Goal: Task Accomplishment & Management: Use online tool/utility

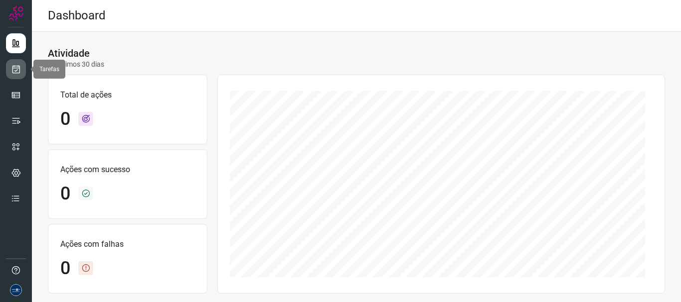
click at [17, 69] on icon at bounding box center [16, 69] width 10 height 10
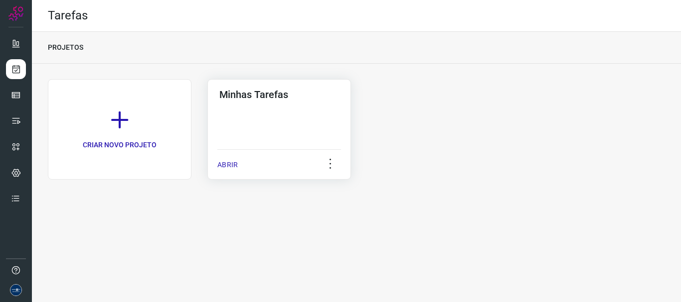
click at [234, 159] on div "ABRIR" at bounding box center [279, 161] width 124 height 25
click at [224, 166] on p "ABRIR" at bounding box center [227, 165] width 20 height 10
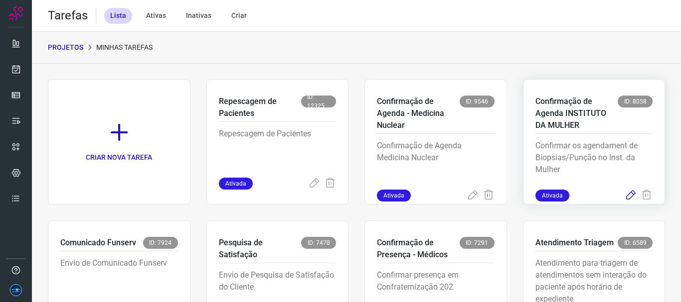
click at [625, 193] on icon at bounding box center [630, 196] width 12 height 12
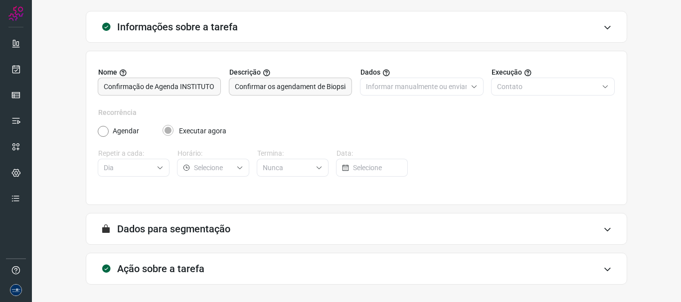
scroll to position [87, 0]
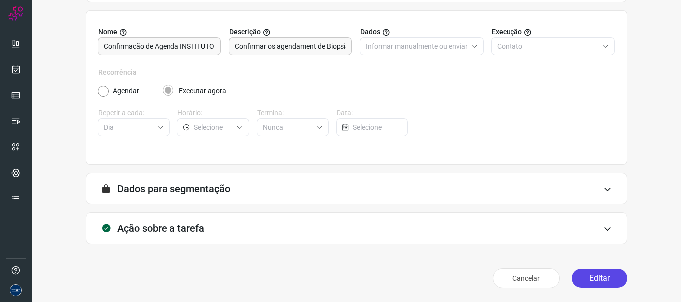
click at [609, 276] on button "Editar" at bounding box center [599, 278] width 55 height 19
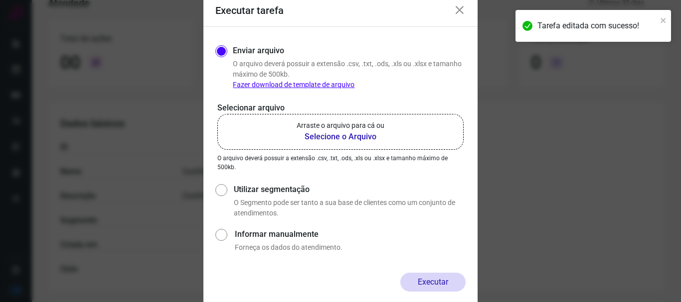
click at [398, 131] on label "Arraste o arquivo para cá ou Selecione o Arquivo" at bounding box center [340, 132] width 246 height 36
click at [0, 0] on input "Arraste o arquivo para cá ou Selecione o Arquivo" at bounding box center [0, 0] width 0 height 0
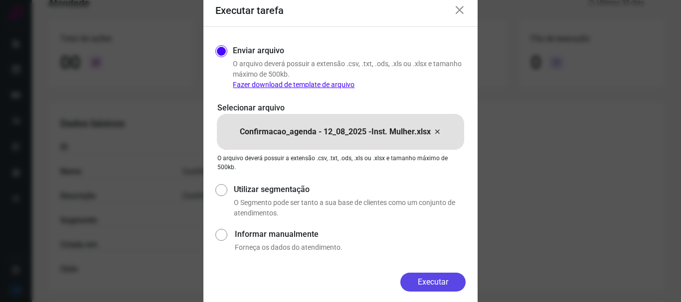
click at [448, 287] on button "Executar" at bounding box center [432, 282] width 65 height 19
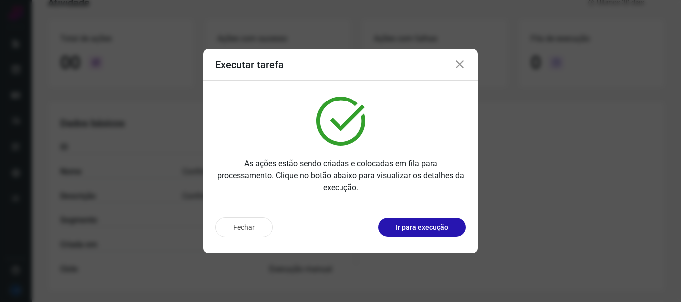
click at [457, 67] on icon at bounding box center [459, 65] width 12 height 12
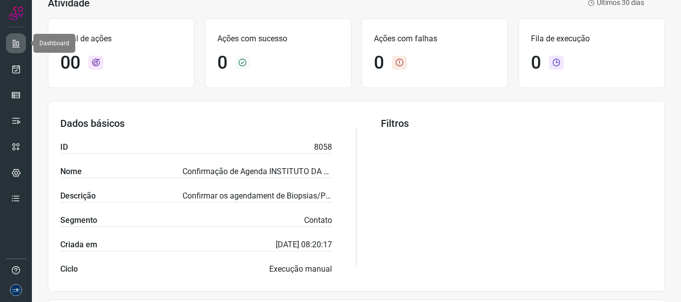
click at [10, 35] on link at bounding box center [16, 43] width 20 height 20
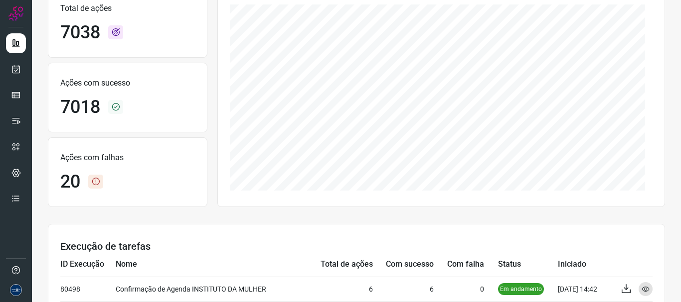
scroll to position [137, 0]
